Goal: Information Seeking & Learning: Learn about a topic

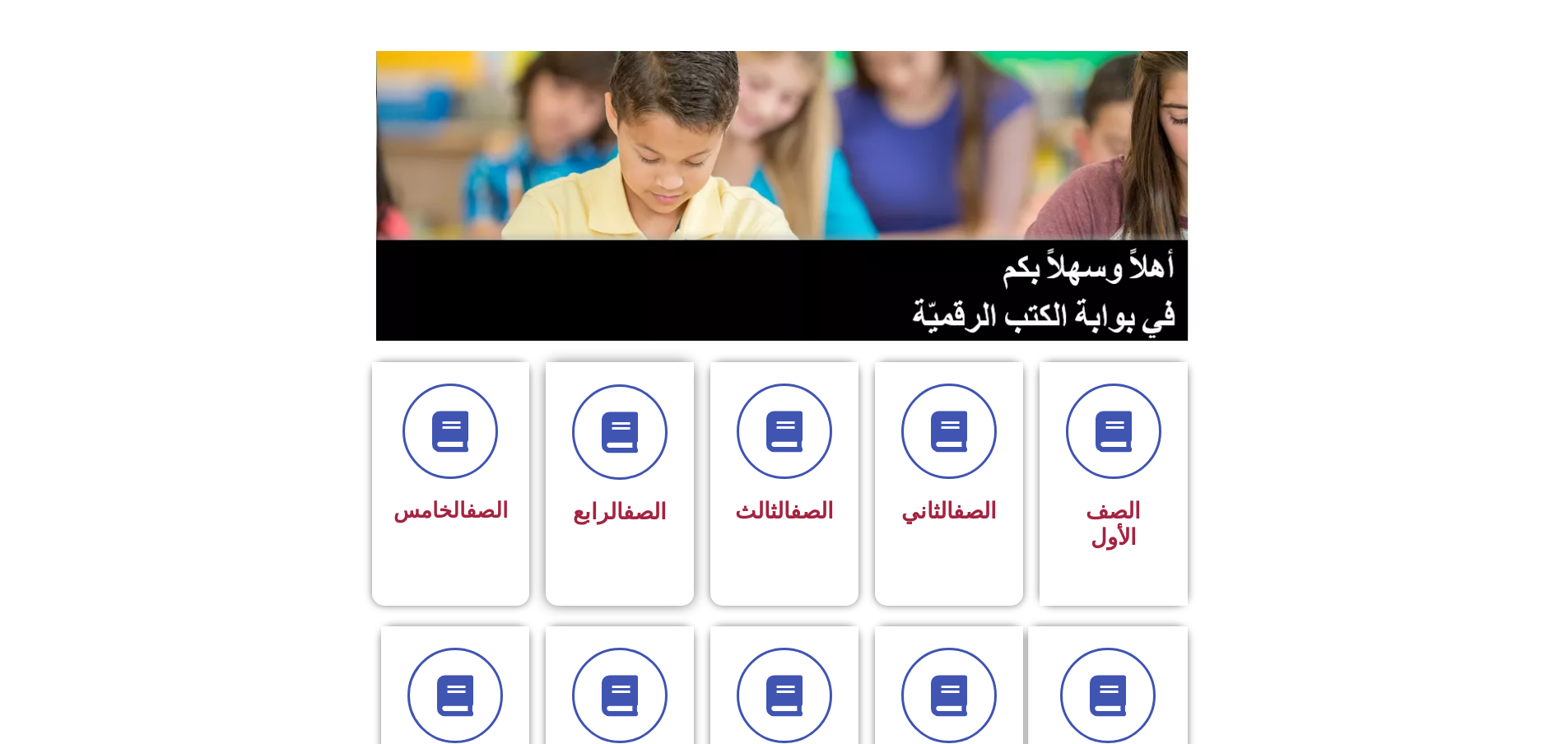
scroll to position [329, 0]
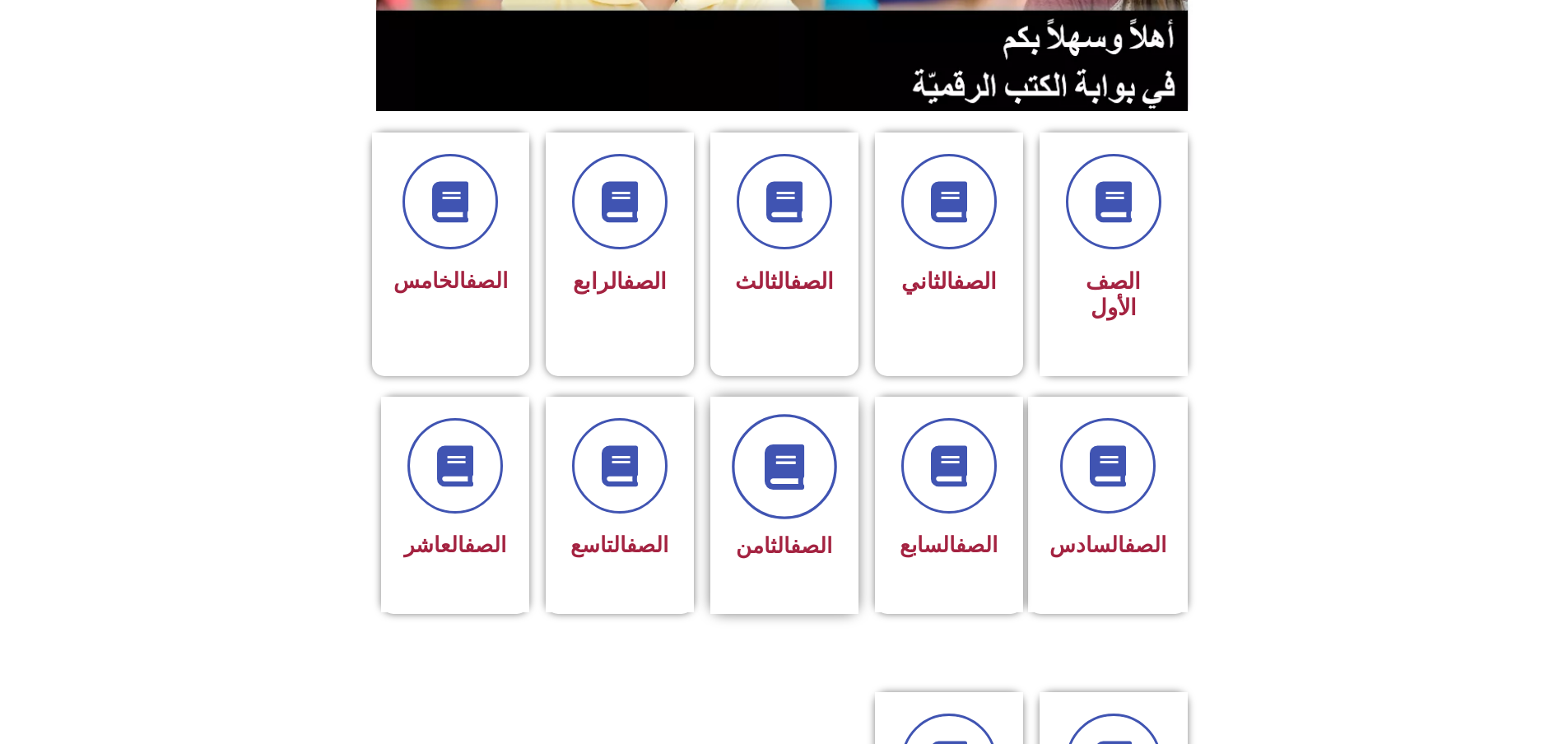
click at [762, 444] on icon at bounding box center [784, 467] width 45 height 45
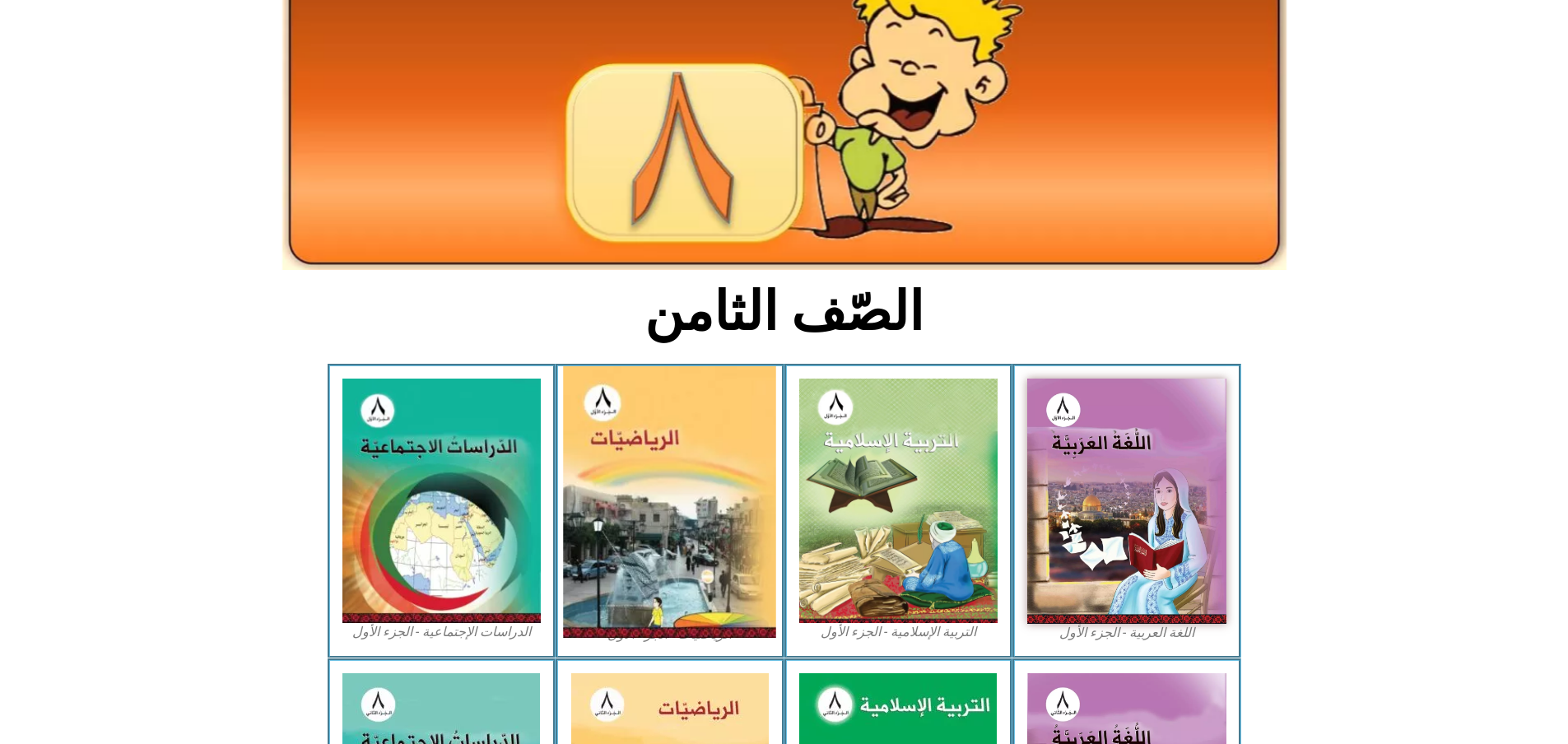
scroll to position [329, 0]
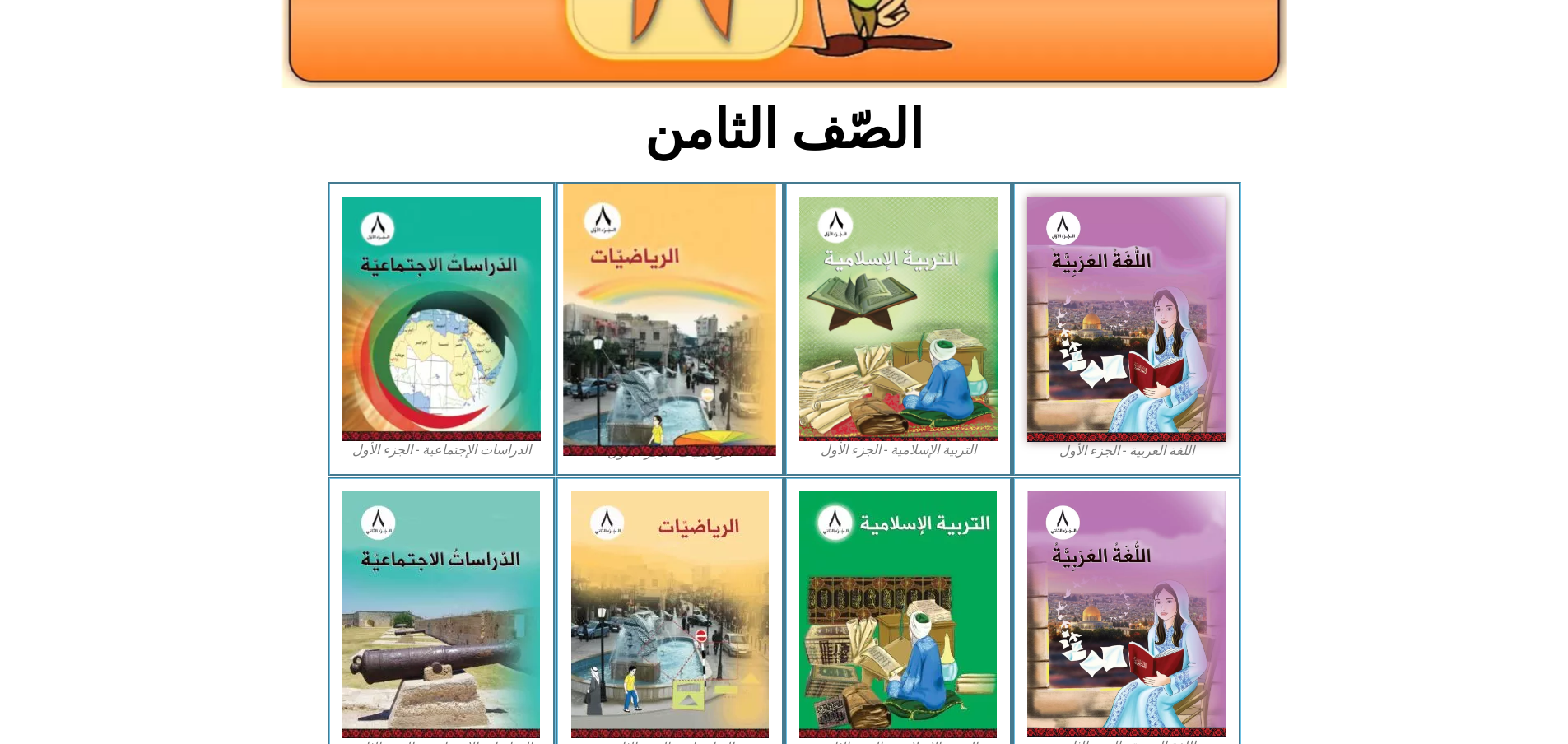
click at [657, 313] on img at bounding box center [671, 320] width 214 height 272
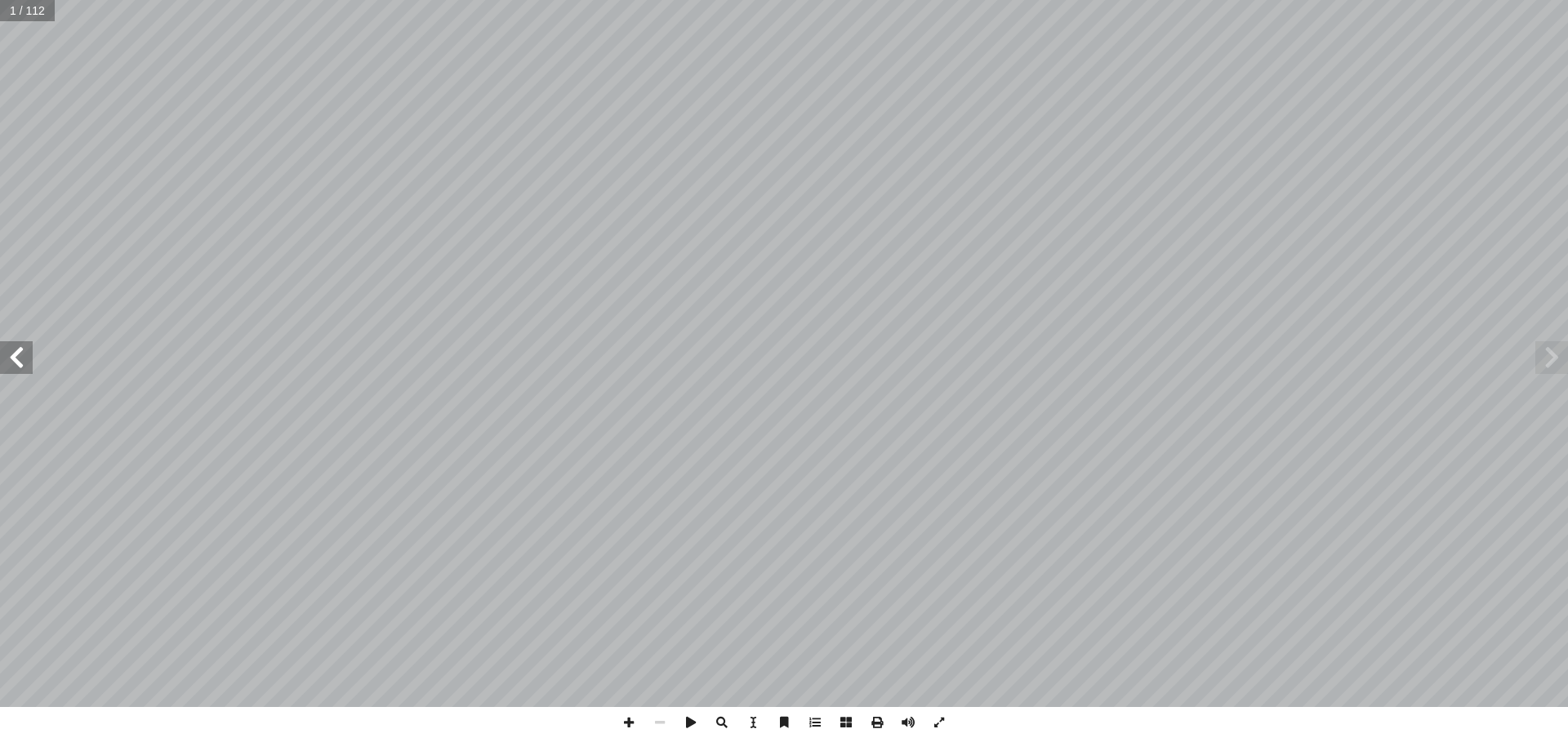
click at [32, 368] on span at bounding box center [16, 357] width 33 height 33
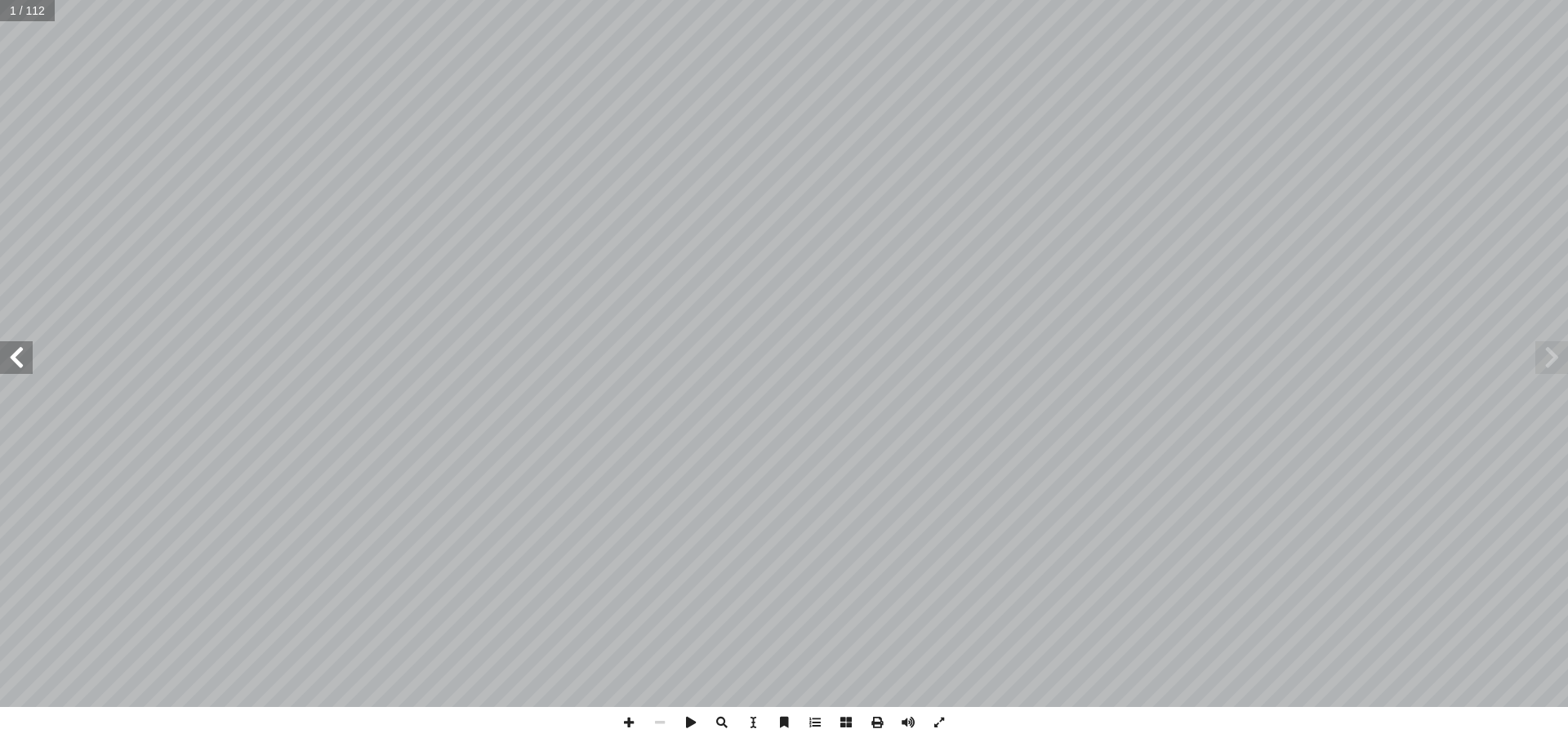
click at [32, 368] on span at bounding box center [16, 357] width 33 height 33
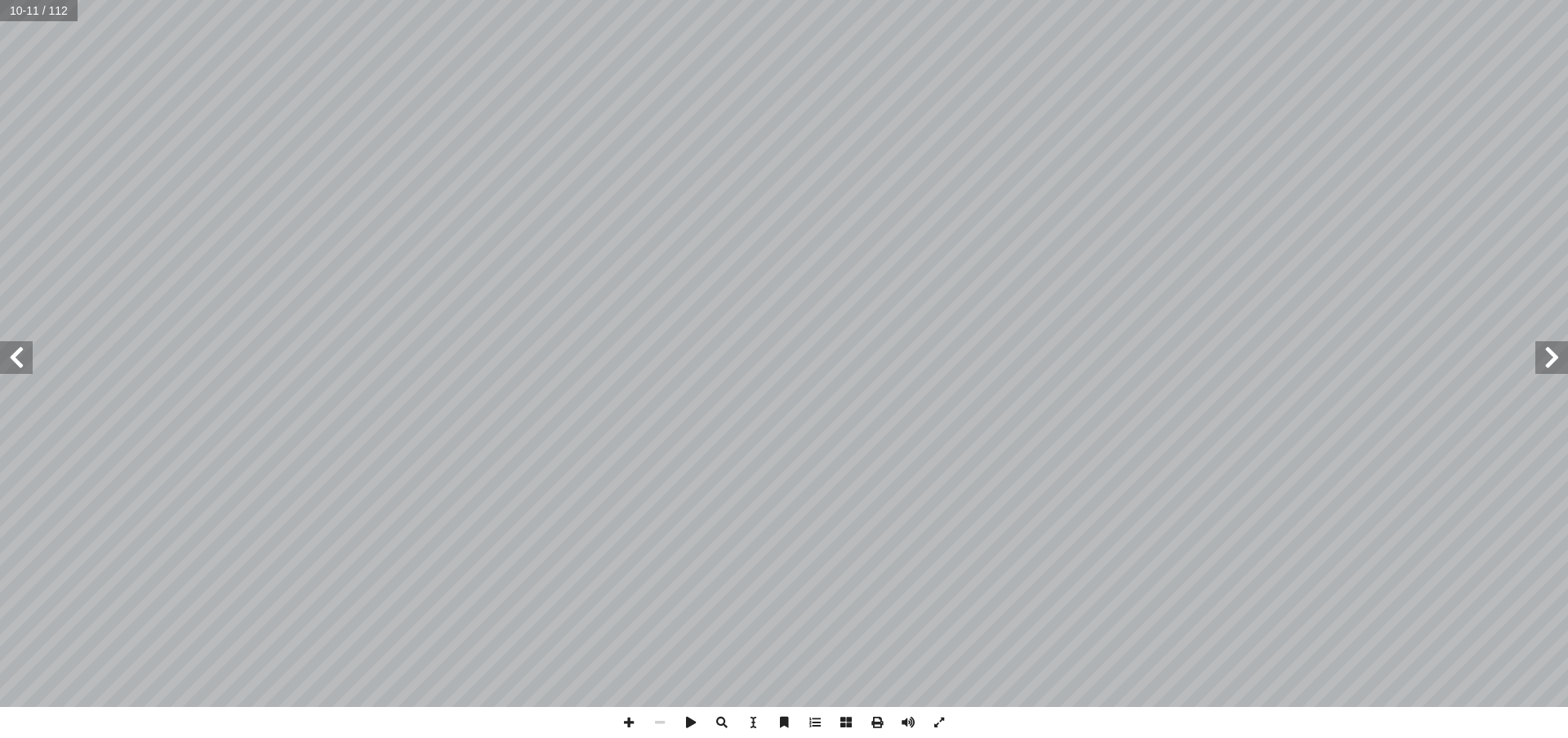
click at [32, 368] on span at bounding box center [16, 357] width 33 height 33
click at [1542, 372] on span at bounding box center [1551, 357] width 33 height 33
click at [637, 727] on span at bounding box center [628, 722] width 31 height 31
